Goal: Task Accomplishment & Management: Manage account settings

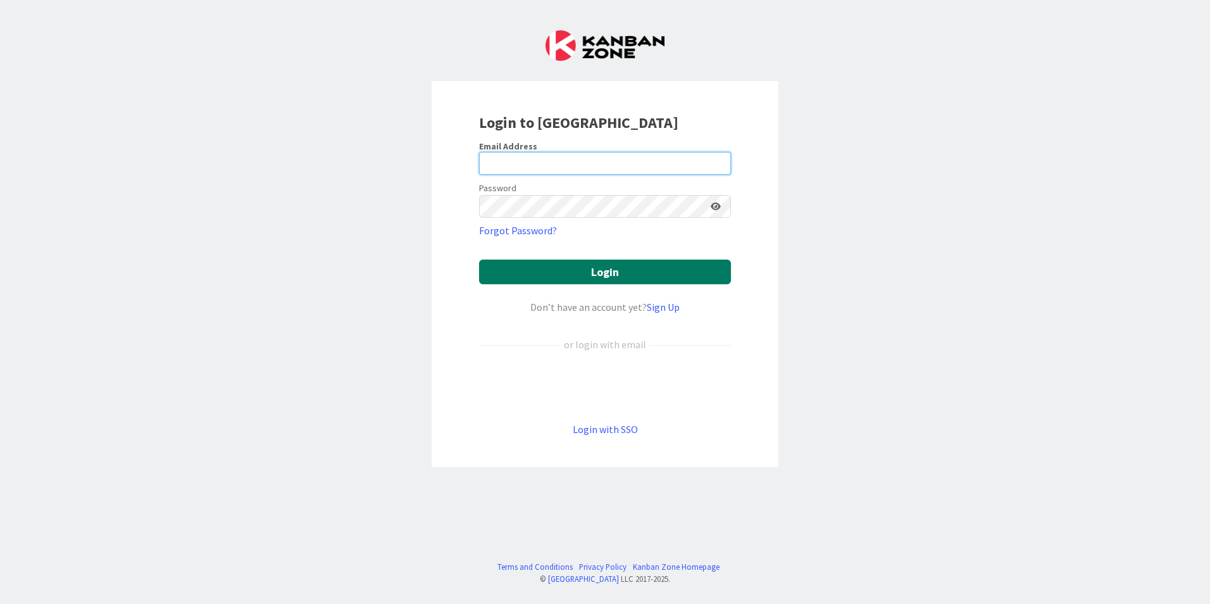
type input "[EMAIL_ADDRESS][DOMAIN_NAME]"
click at [547, 265] on button "Login" at bounding box center [605, 271] width 252 height 25
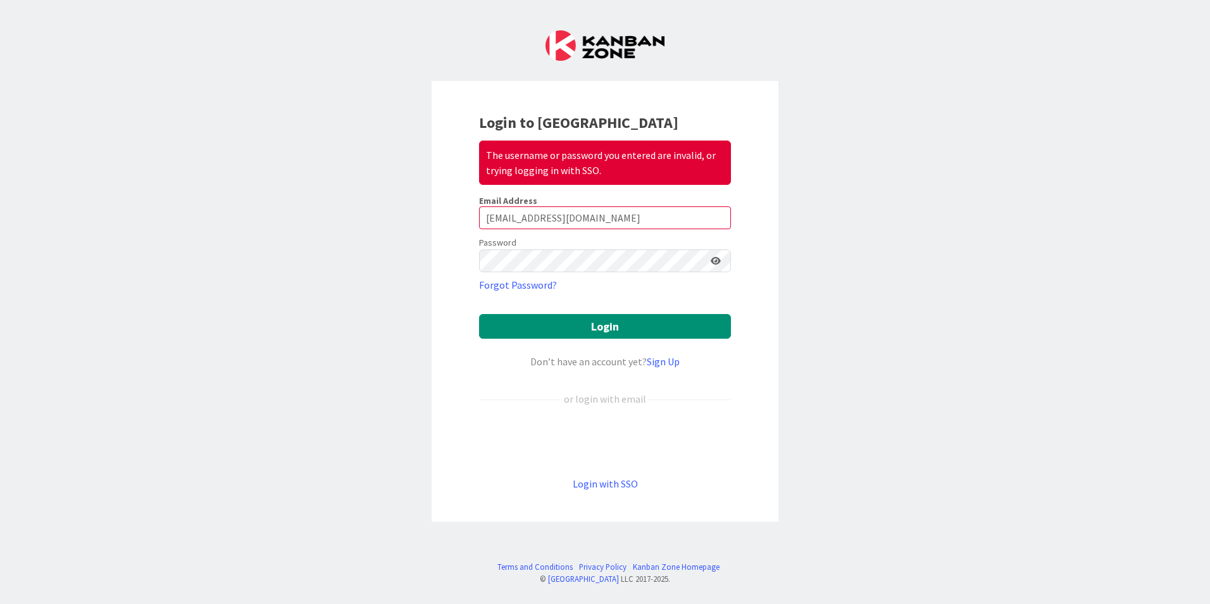
click at [717, 256] on icon at bounding box center [716, 260] width 10 height 9
click at [592, 319] on button "Login" at bounding box center [605, 326] width 252 height 25
click at [430, 330] on div "Login to Kanban Zone The username or password you entered are invalid, or tryin…" at bounding box center [605, 302] width 1210 height 604
click at [540, 322] on button "Login" at bounding box center [605, 326] width 252 height 25
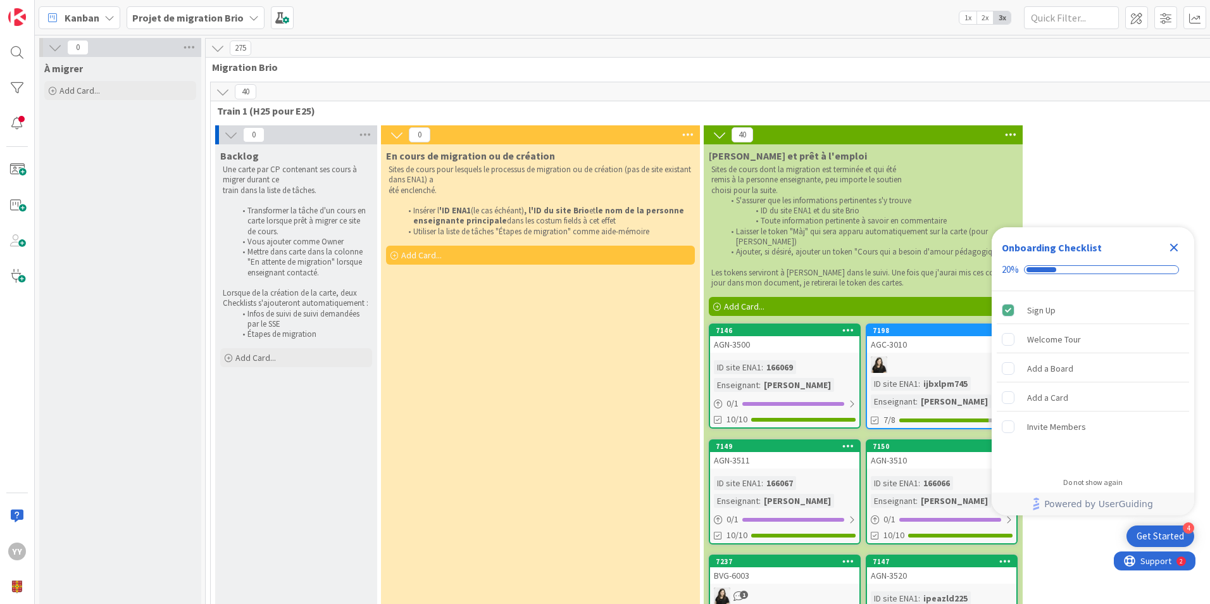
click at [1177, 243] on icon "Close Checklist" at bounding box center [1173, 247] width 15 height 15
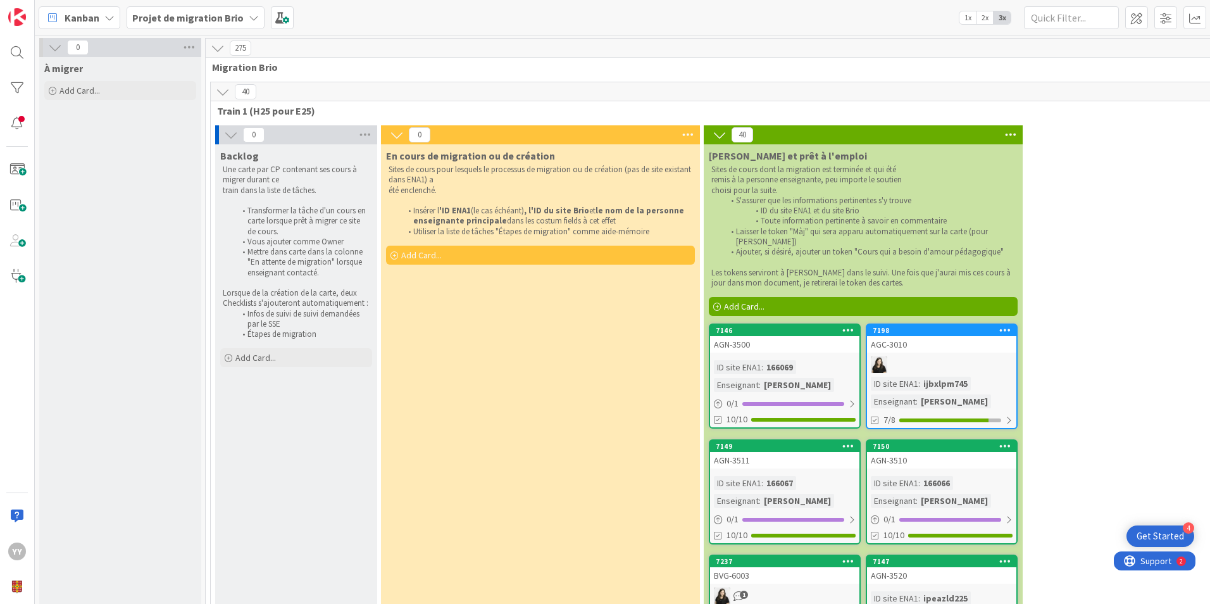
click at [231, 139] on icon at bounding box center [231, 135] width 14 height 14
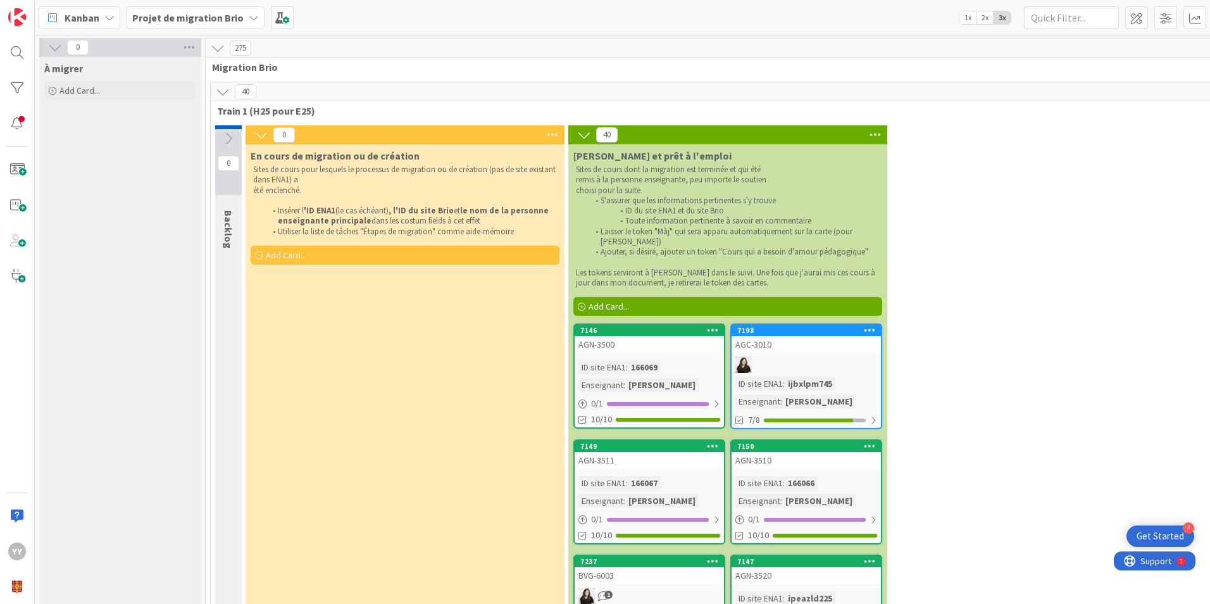
click at [230, 148] on div "0" at bounding box center [228, 160] width 27 height 70
click at [223, 96] on icon at bounding box center [223, 92] width 14 height 14
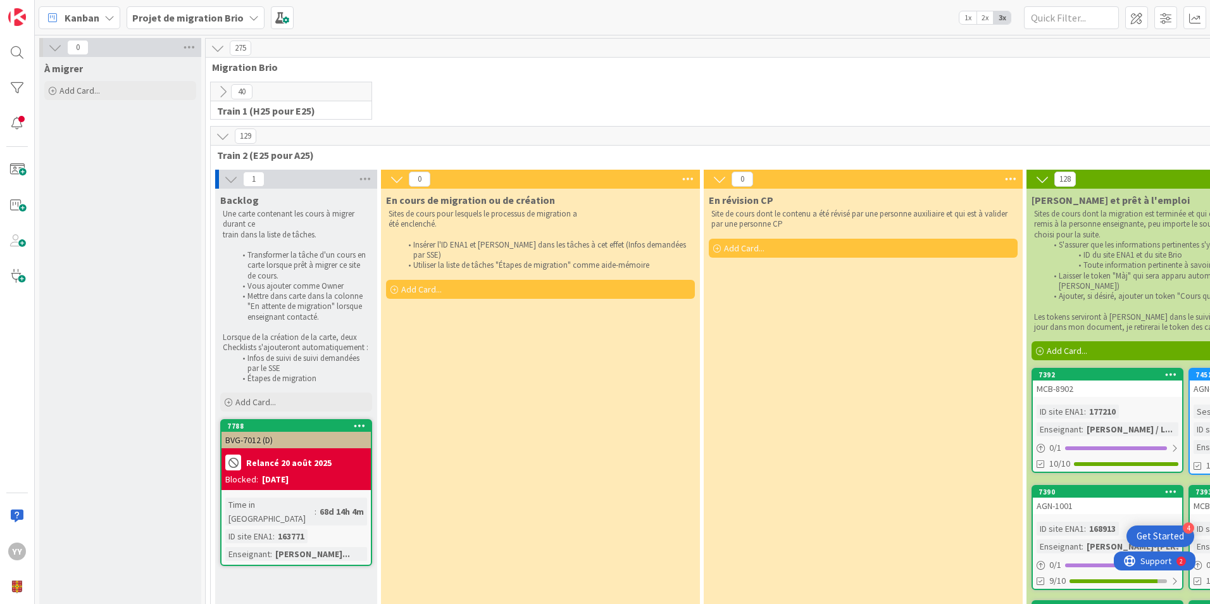
click at [220, 92] on icon at bounding box center [223, 92] width 14 height 14
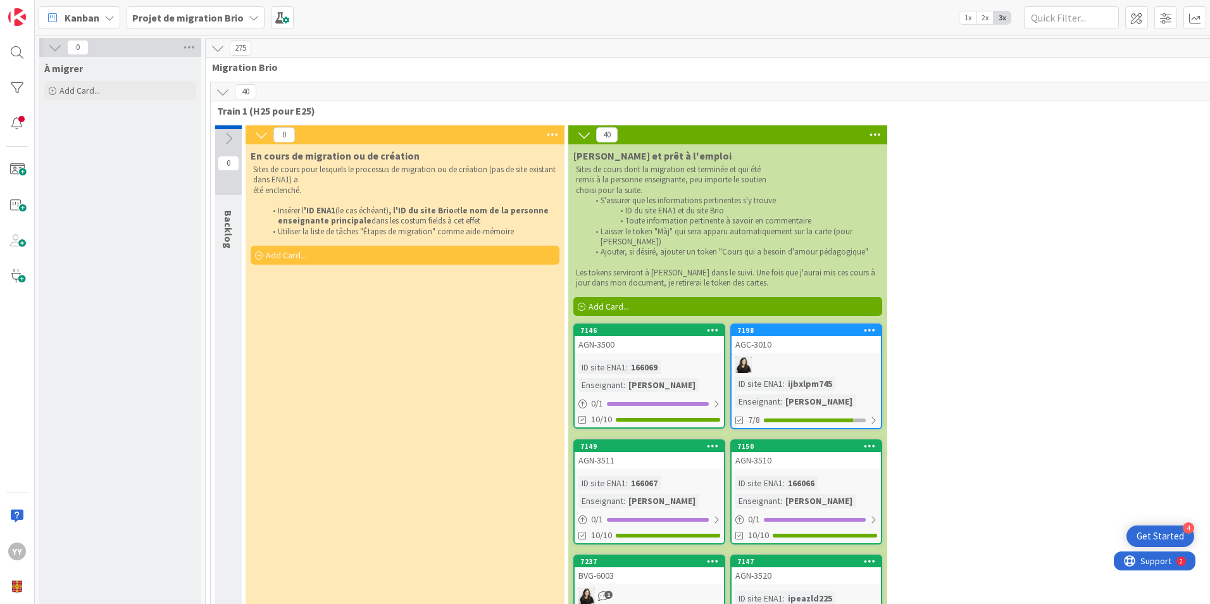
click at [220, 92] on icon at bounding box center [223, 92] width 14 height 14
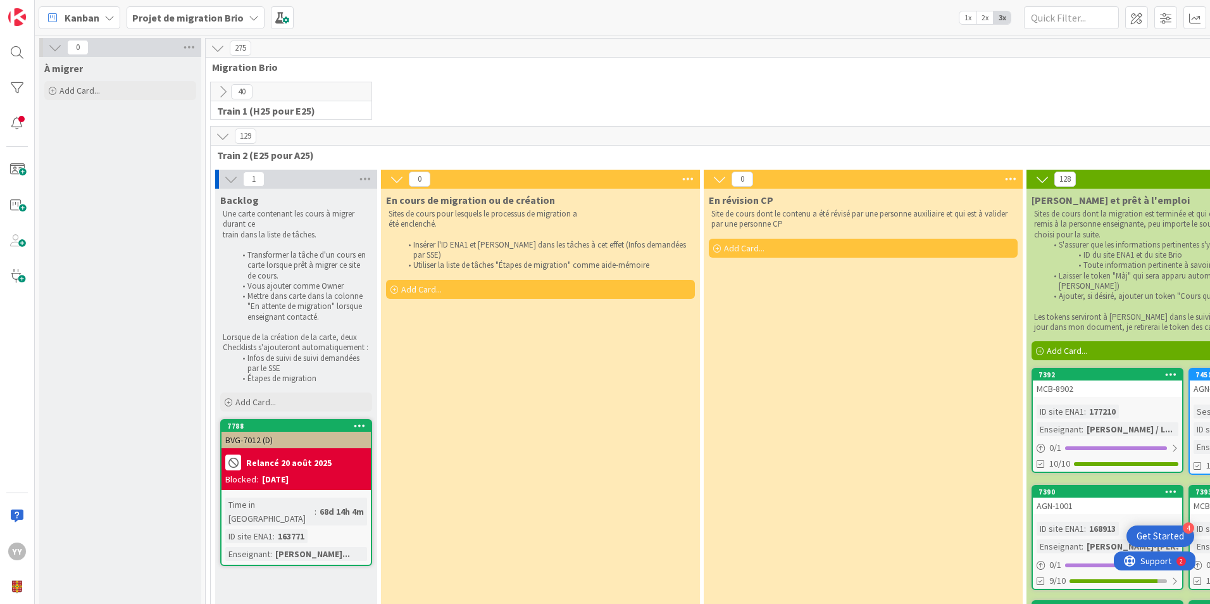
click at [220, 90] on icon at bounding box center [223, 92] width 14 height 14
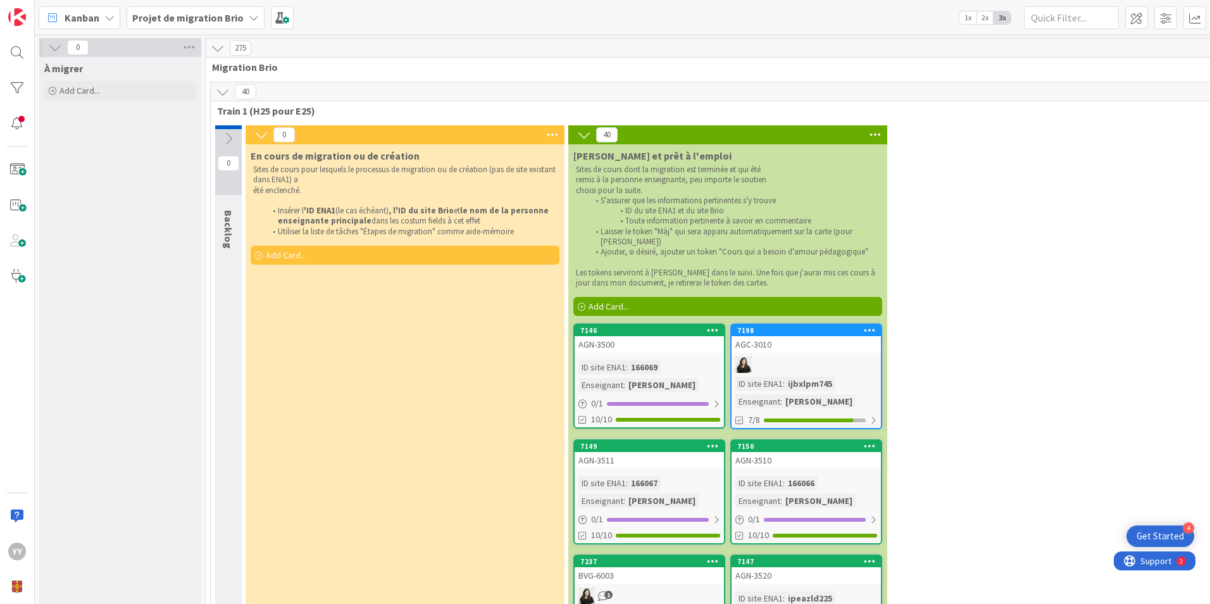
click at [220, 94] on icon at bounding box center [223, 92] width 14 height 14
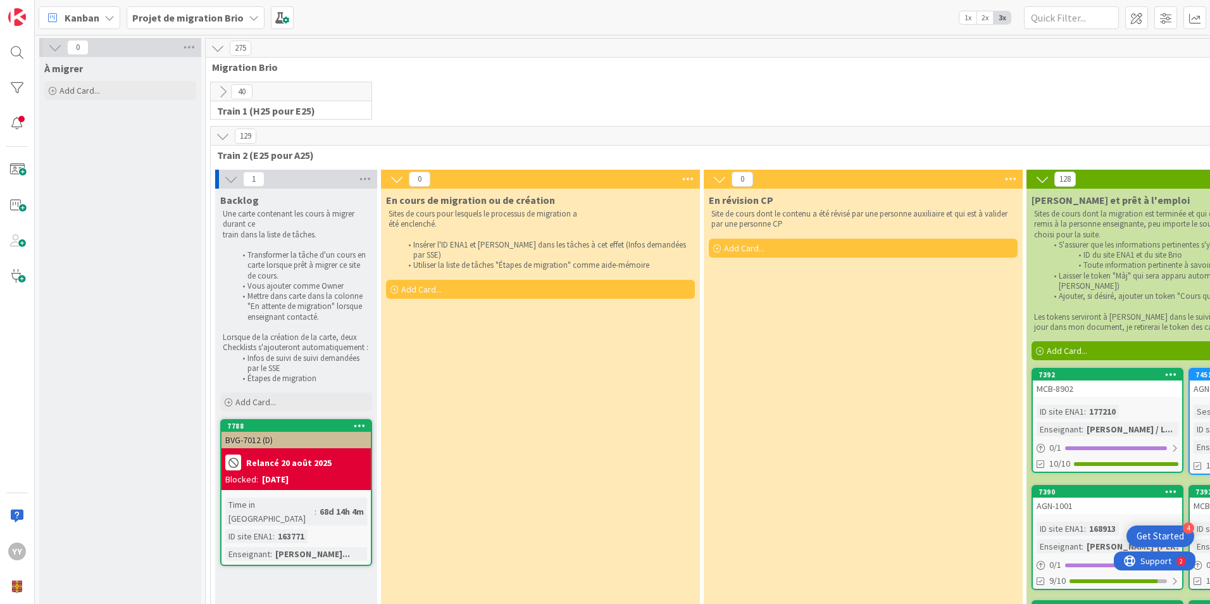
click at [225, 134] on icon at bounding box center [223, 136] width 14 height 14
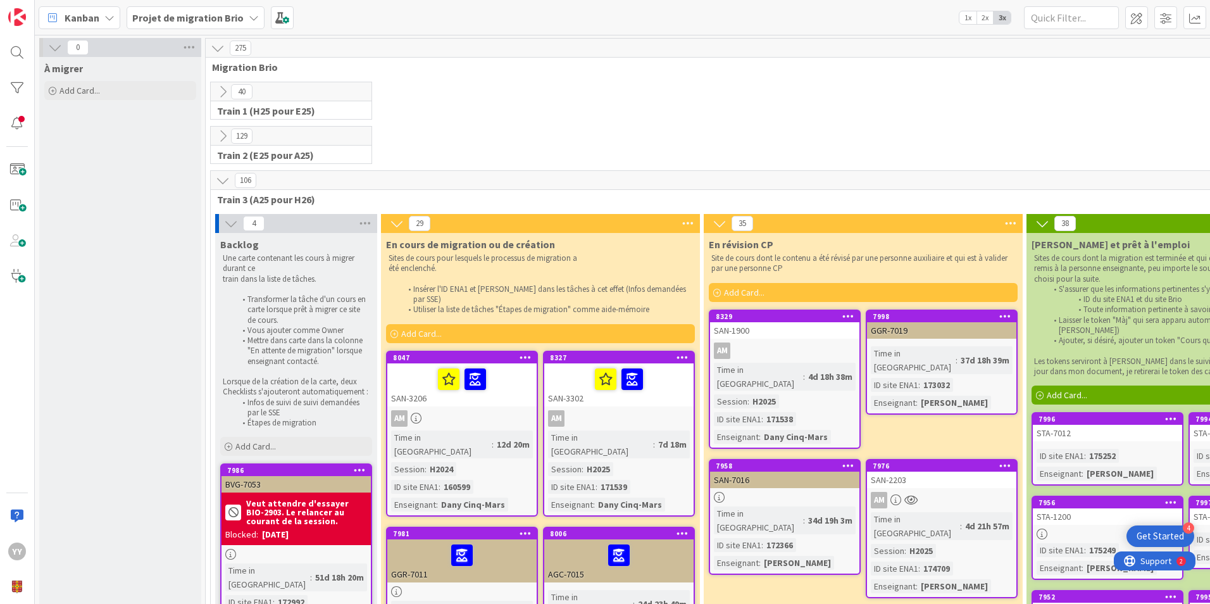
click at [223, 179] on icon at bounding box center [223, 180] width 14 height 14
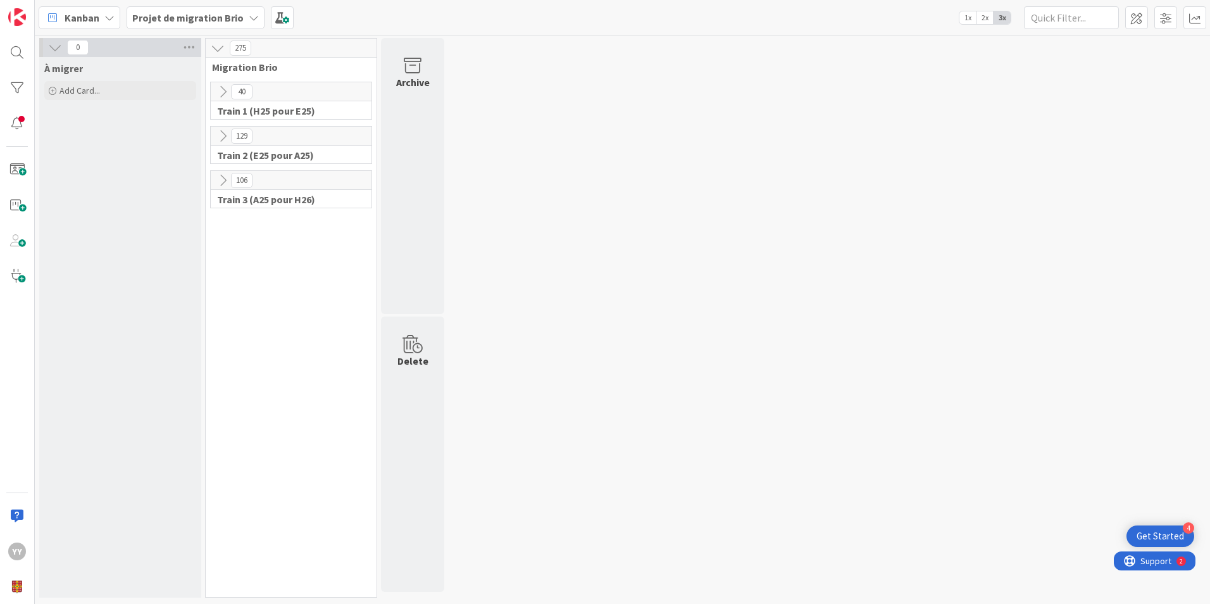
click at [223, 179] on icon at bounding box center [223, 180] width 14 height 14
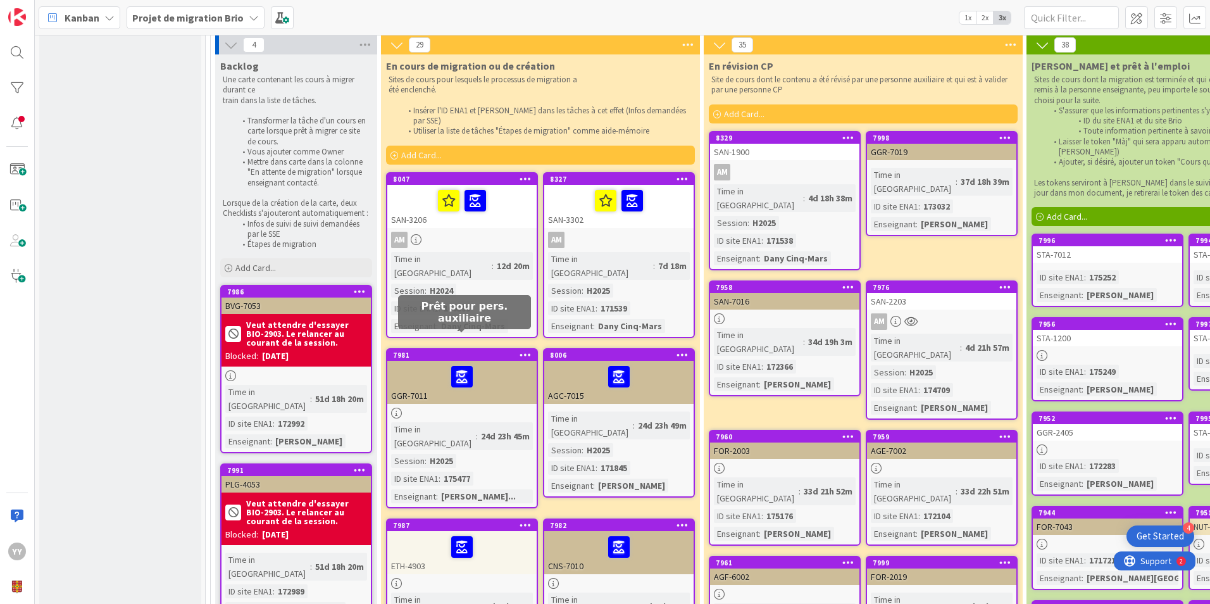
scroll to position [190, 0]
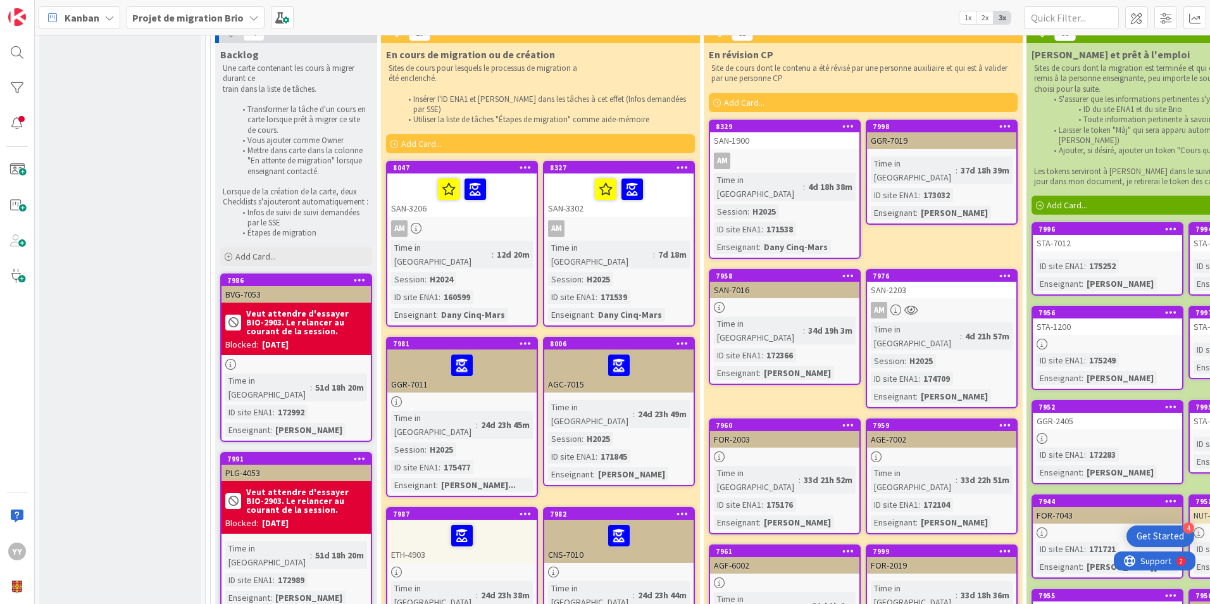
click at [435, 396] on div at bounding box center [461, 401] width 149 height 11
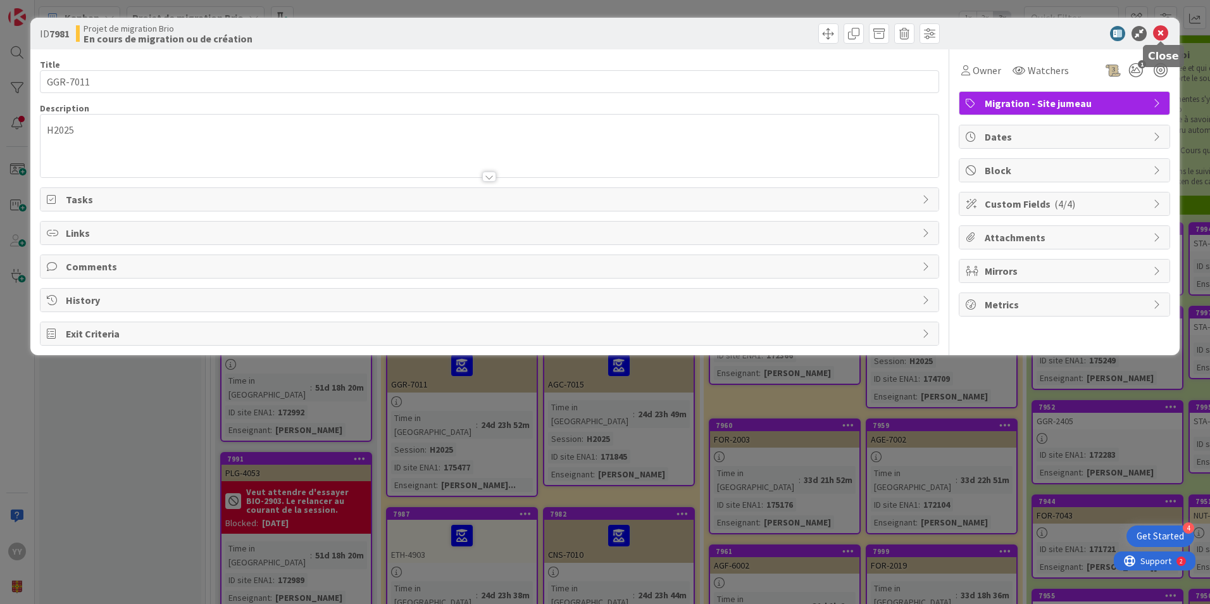
click at [1156, 30] on icon at bounding box center [1160, 33] width 15 height 15
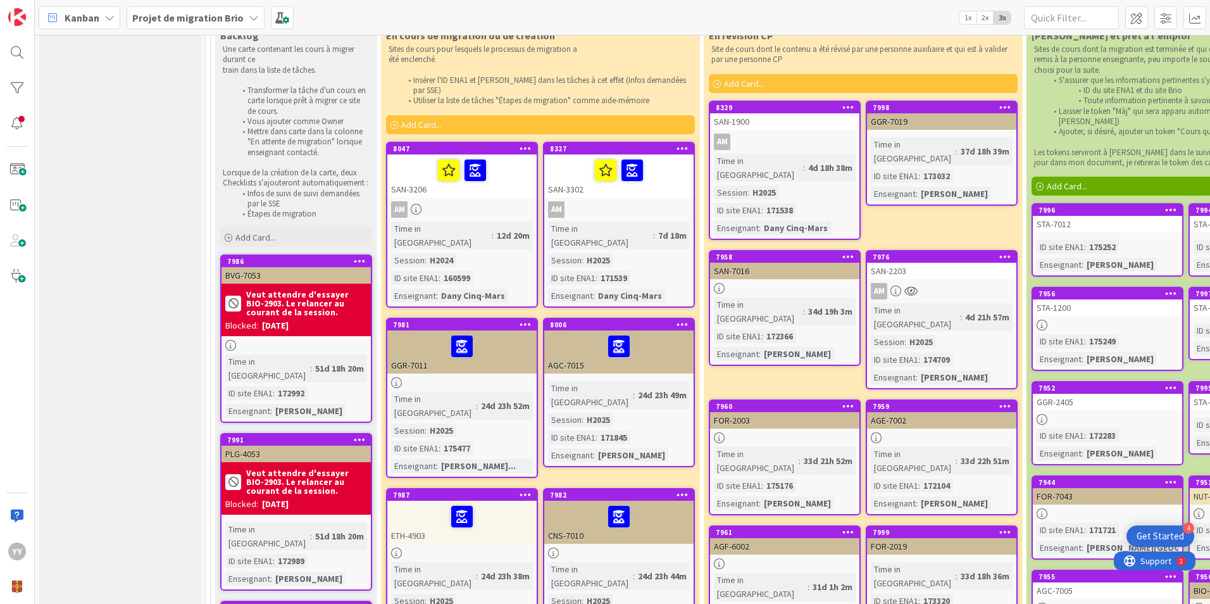
scroll to position [127, 0]
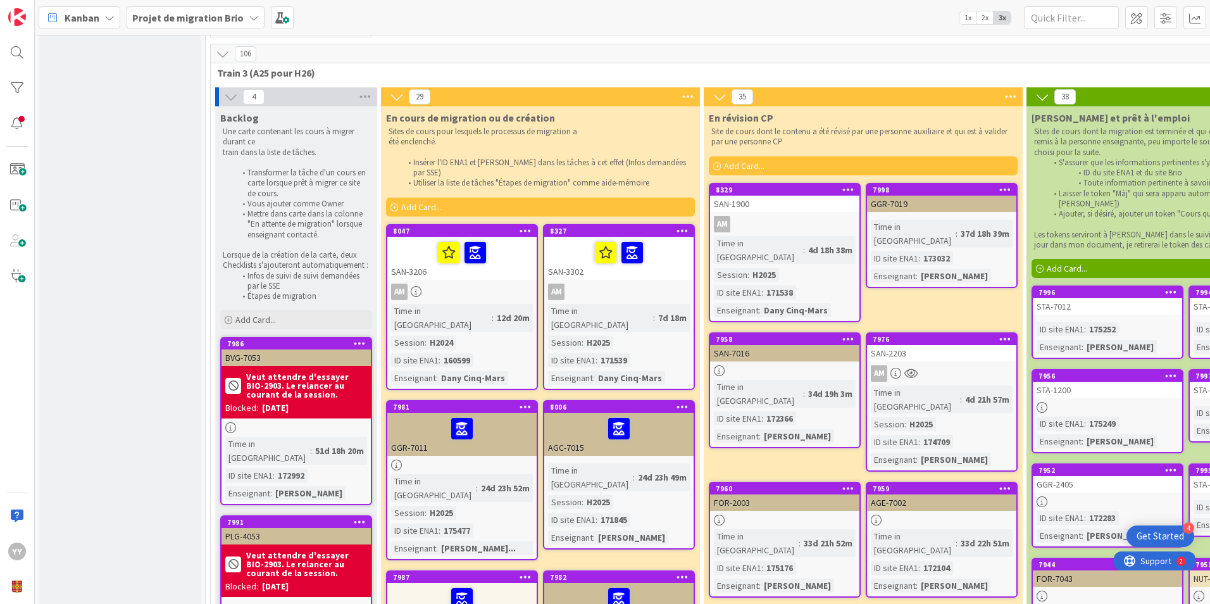
click at [452, 430] on div "GGR-7011" at bounding box center [461, 434] width 149 height 43
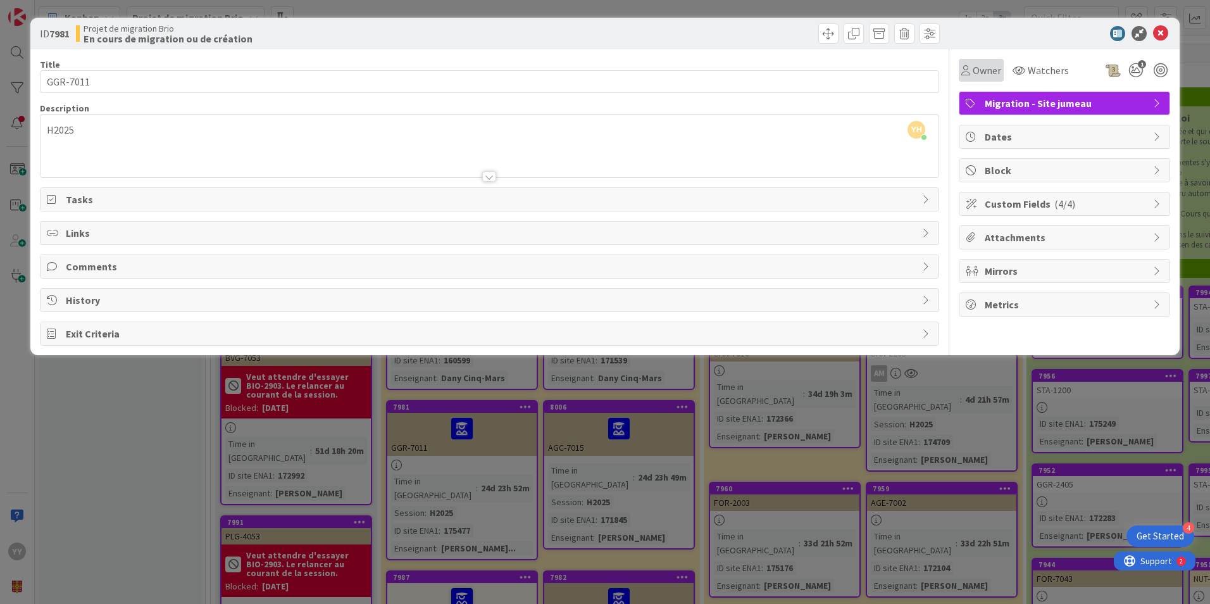
click at [988, 69] on span "Owner" at bounding box center [986, 70] width 28 height 15
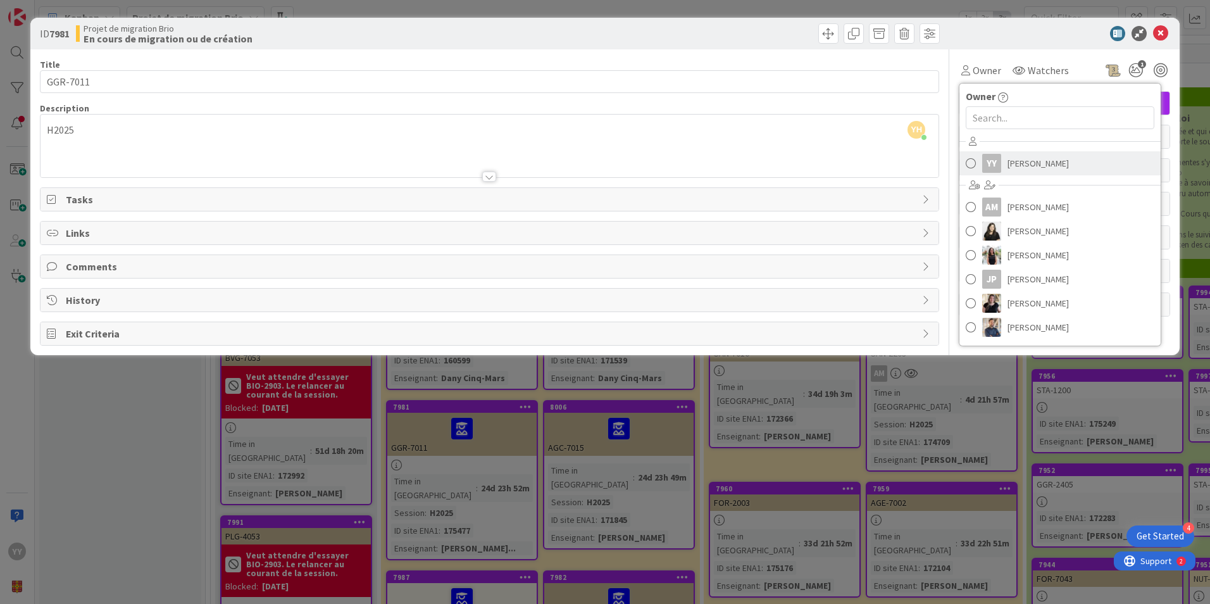
click at [983, 164] on div "YY" at bounding box center [991, 163] width 19 height 19
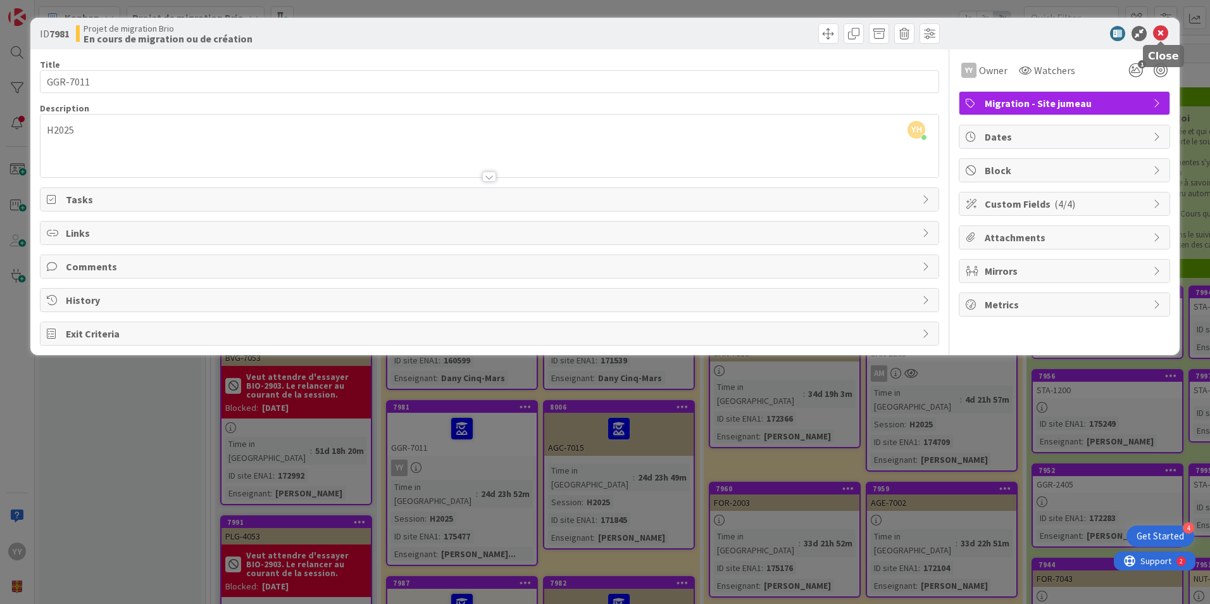
click at [1157, 35] on icon at bounding box center [1160, 33] width 15 height 15
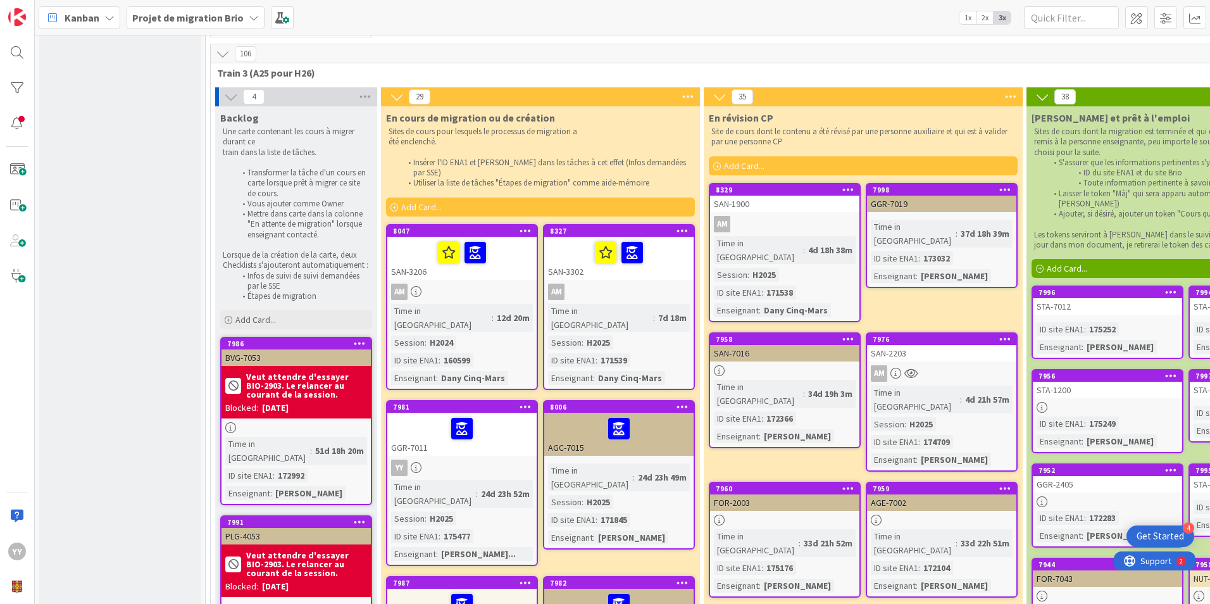
click at [455, 459] on div "YY" at bounding box center [461, 467] width 149 height 16
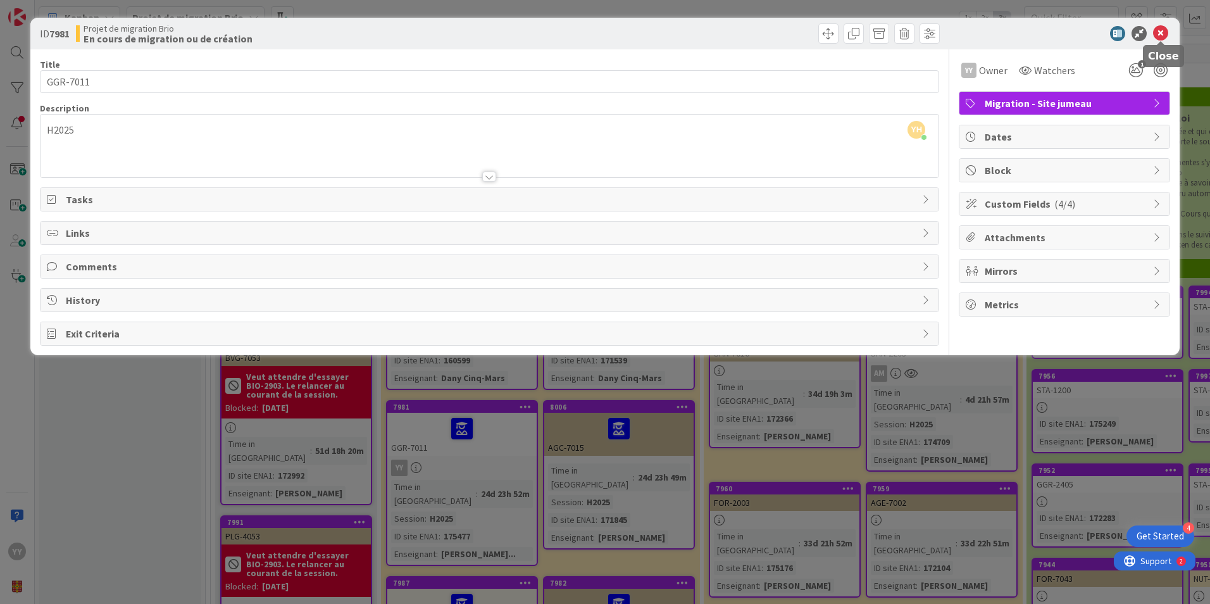
click at [1158, 26] on icon at bounding box center [1160, 33] width 15 height 15
